Goal: Information Seeking & Learning: Learn about a topic

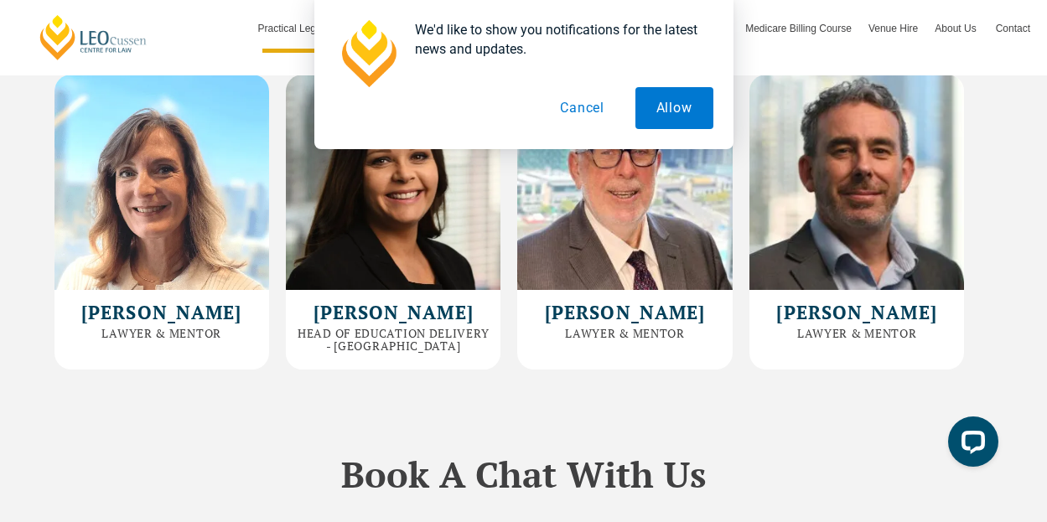
scroll to position [4863, 0]
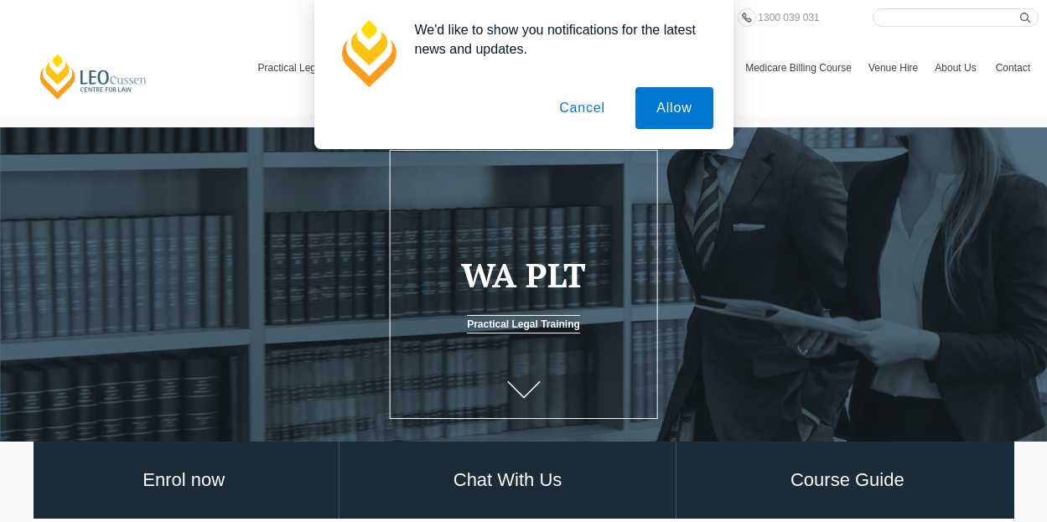
click at [568, 116] on button "Cancel" at bounding box center [582, 108] width 88 height 42
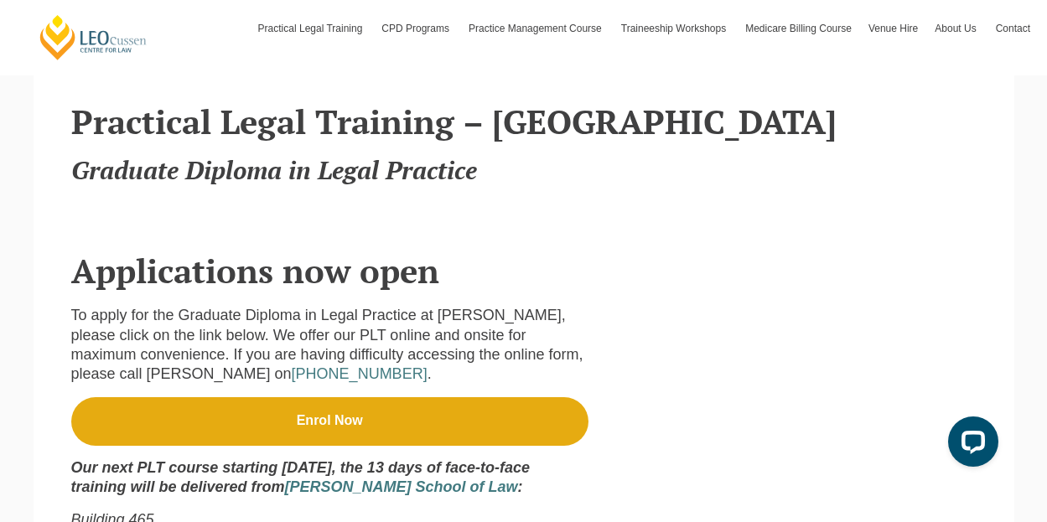
scroll to position [671, 0]
